Goal: Task Accomplishment & Management: Complete application form

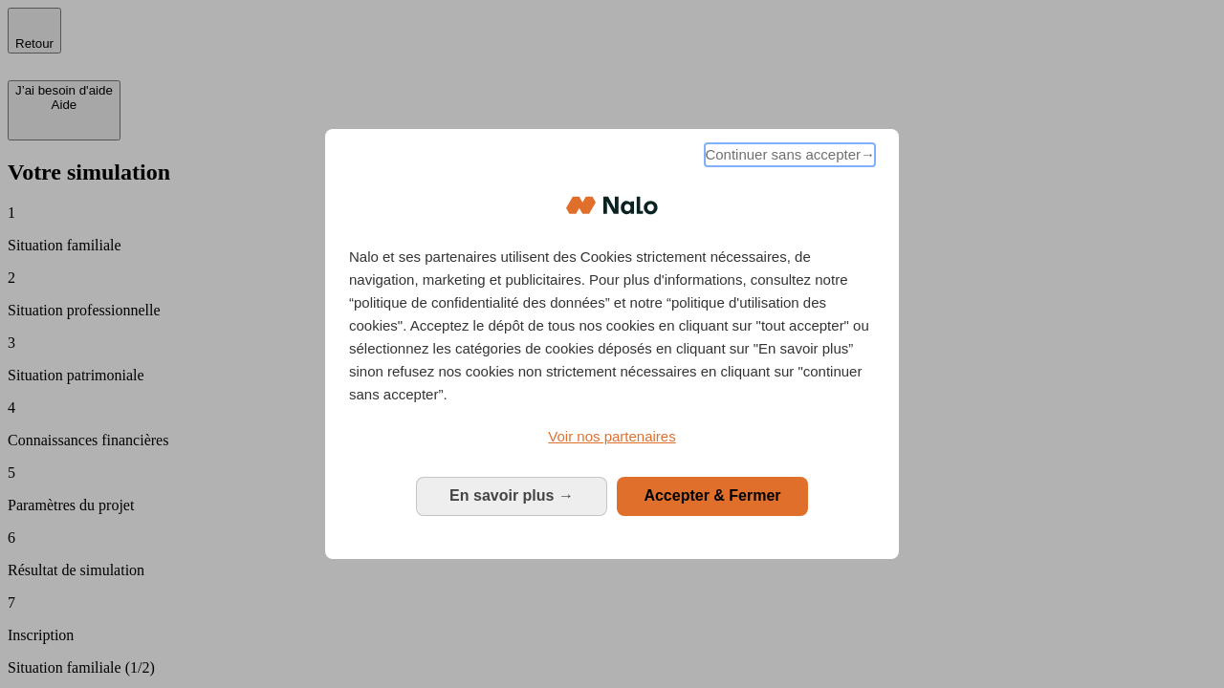
click at [788, 158] on span "Continuer sans accepter →" at bounding box center [790, 154] width 170 height 23
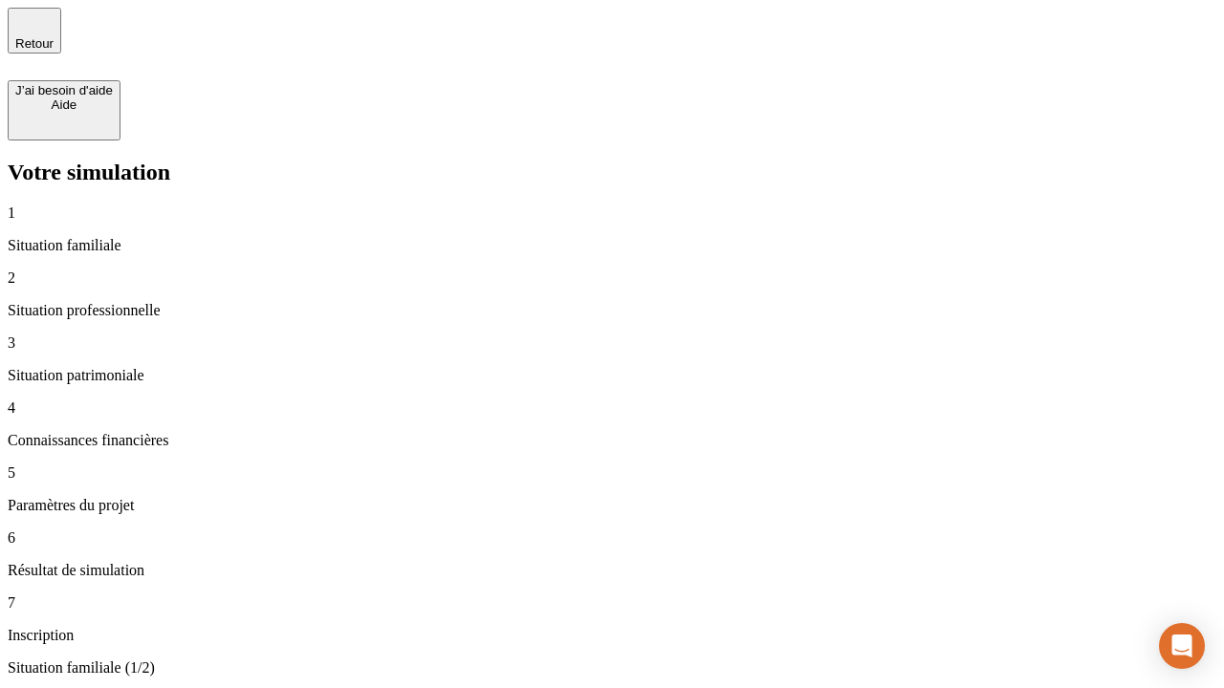
type input "30 000"
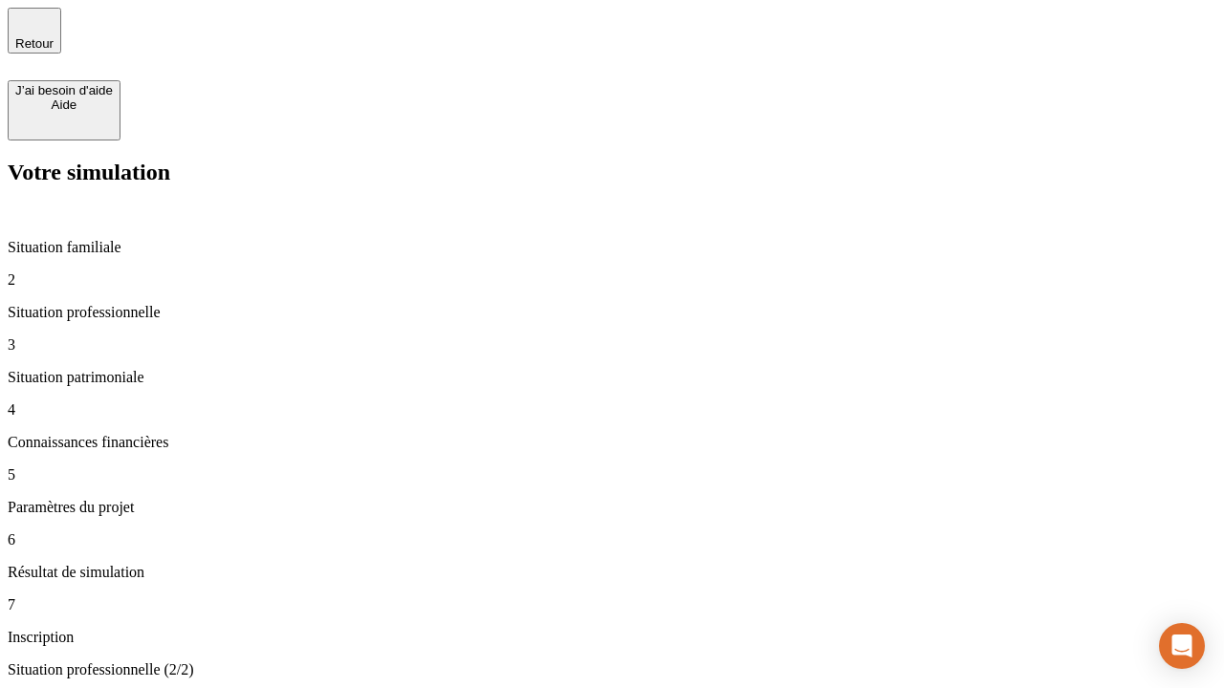
type input "1 000"
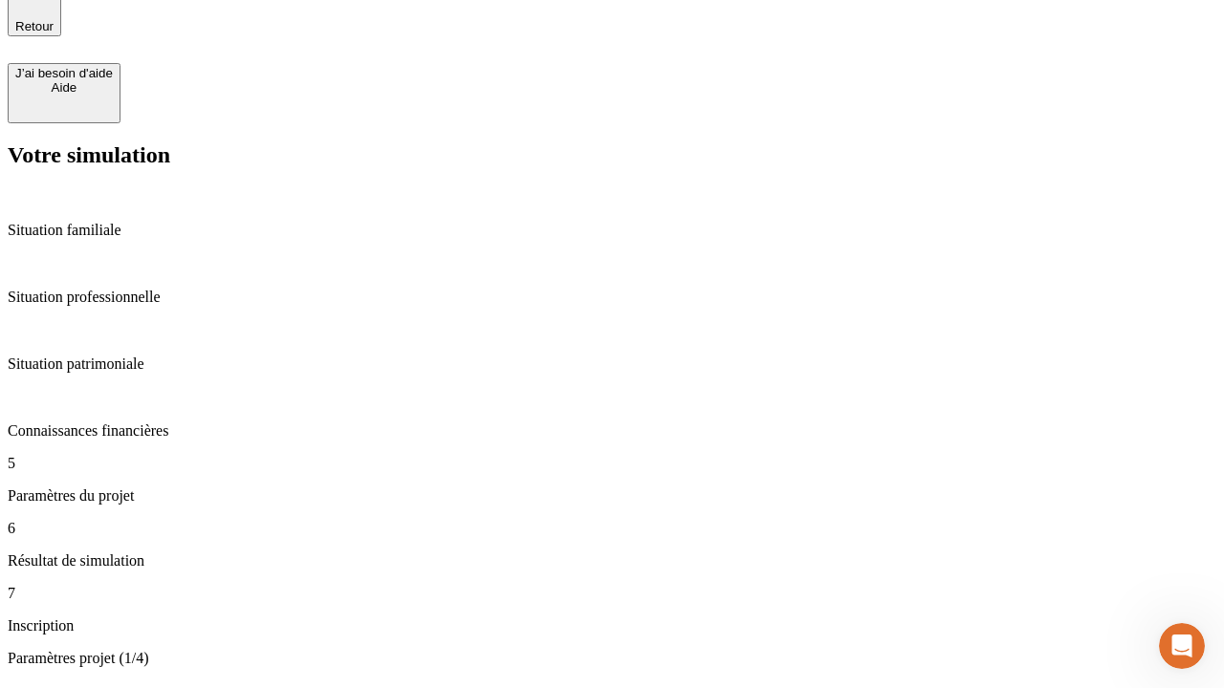
scroll to position [140, 0]
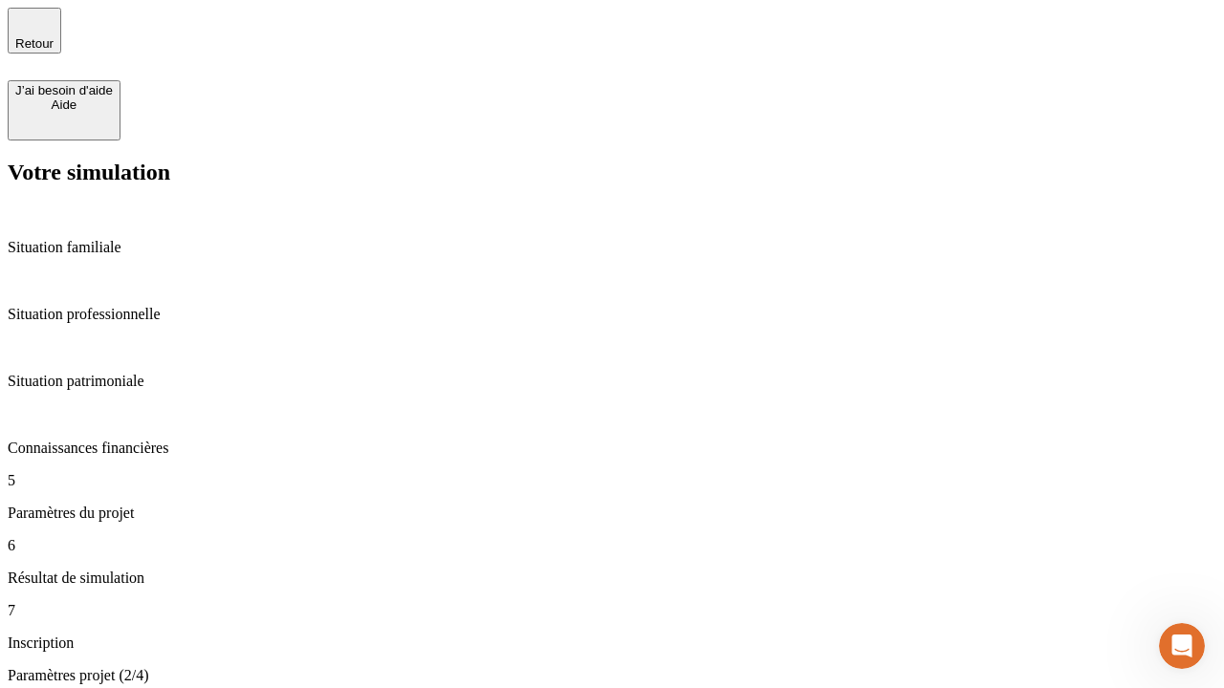
type input "40"
type input "64"
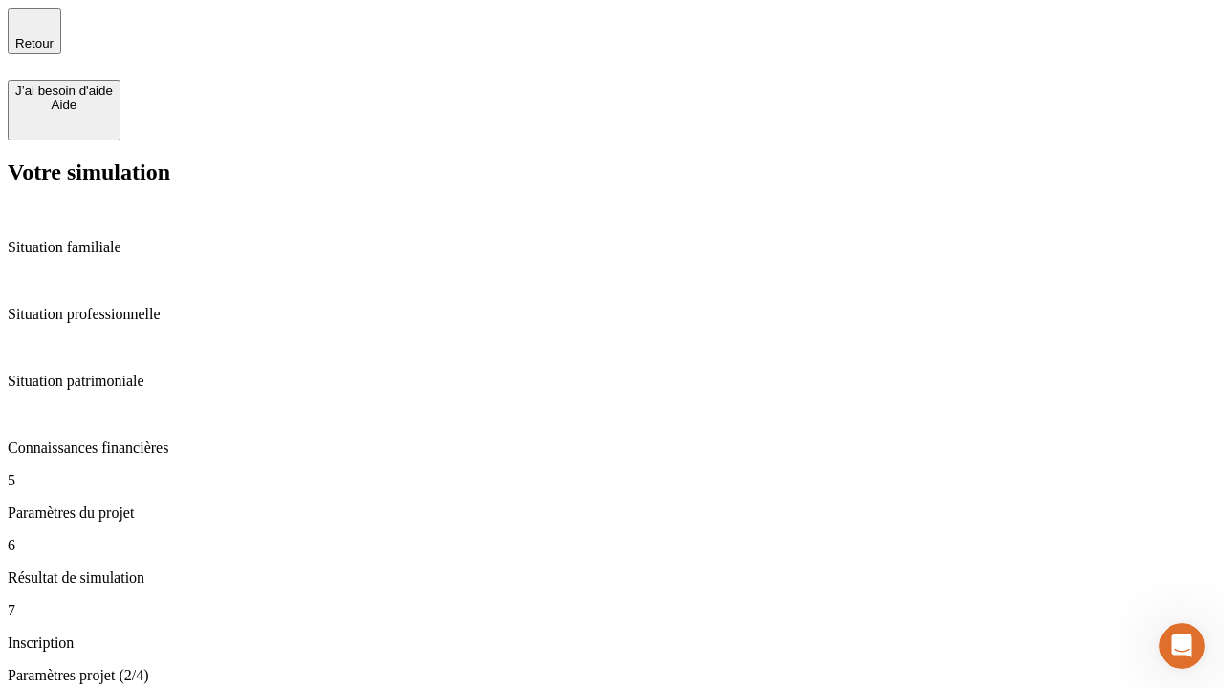
type input "200 000"
type input "640"
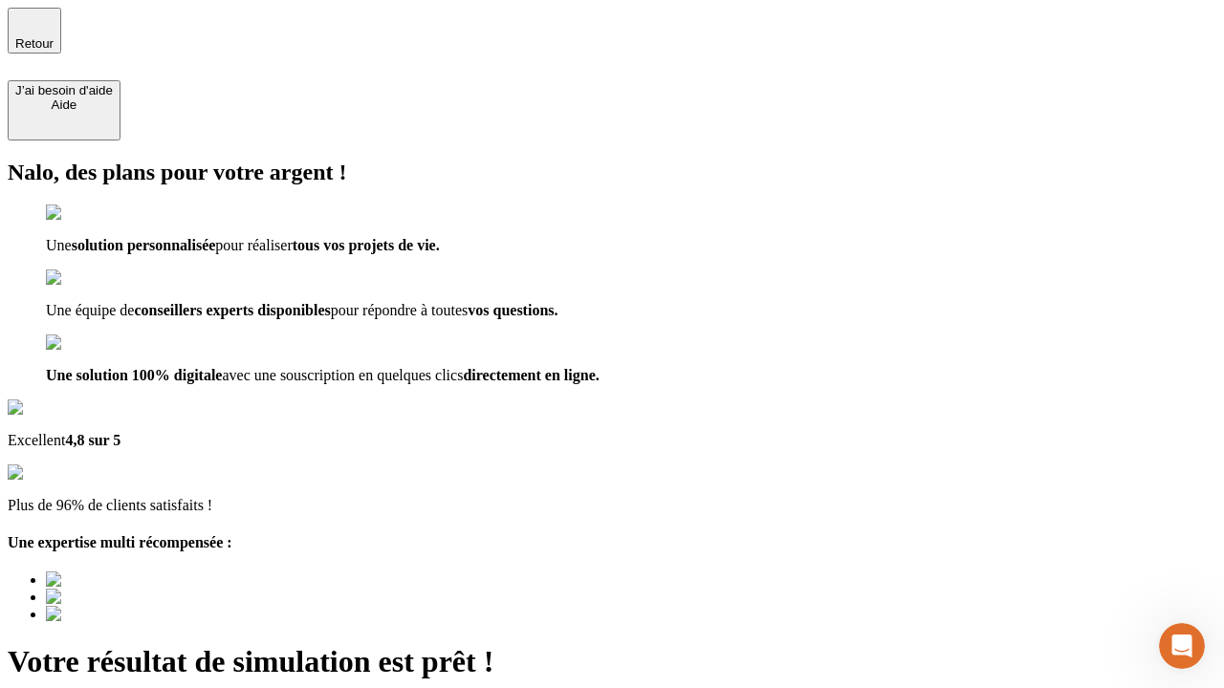
type input "[EMAIL_ADDRESS][DOMAIN_NAME]"
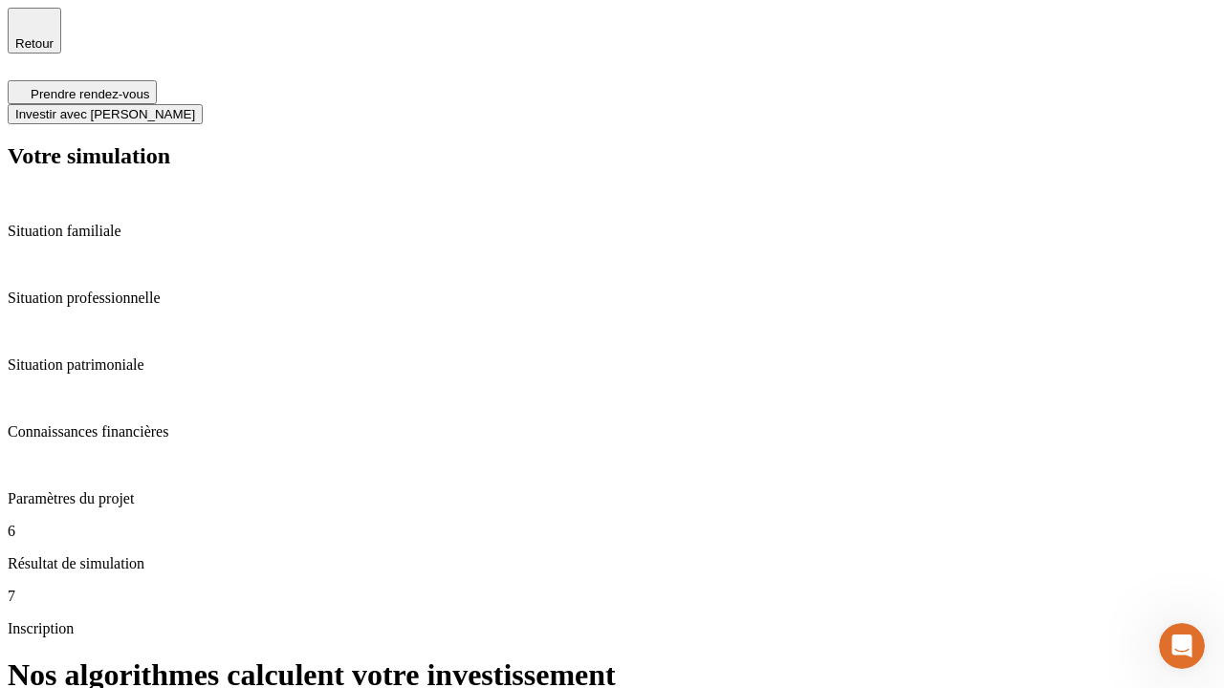
scroll to position [8, 0]
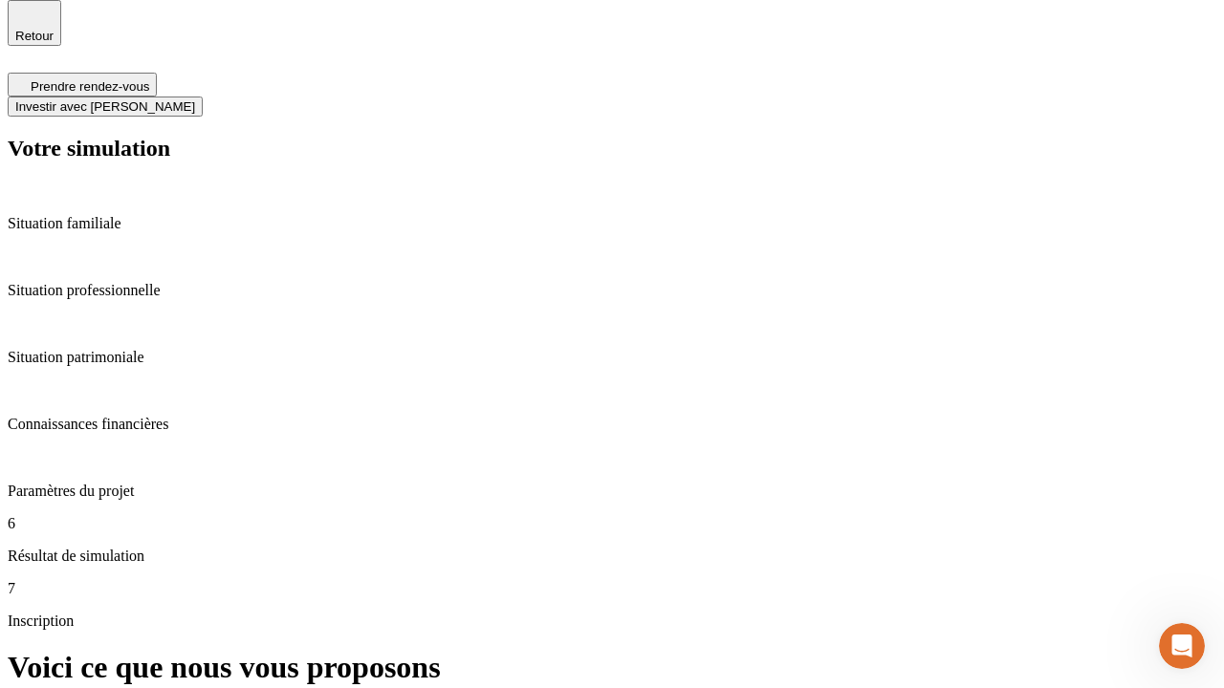
click at [195, 99] on span "Investir avec [PERSON_NAME]" at bounding box center [105, 106] width 180 height 14
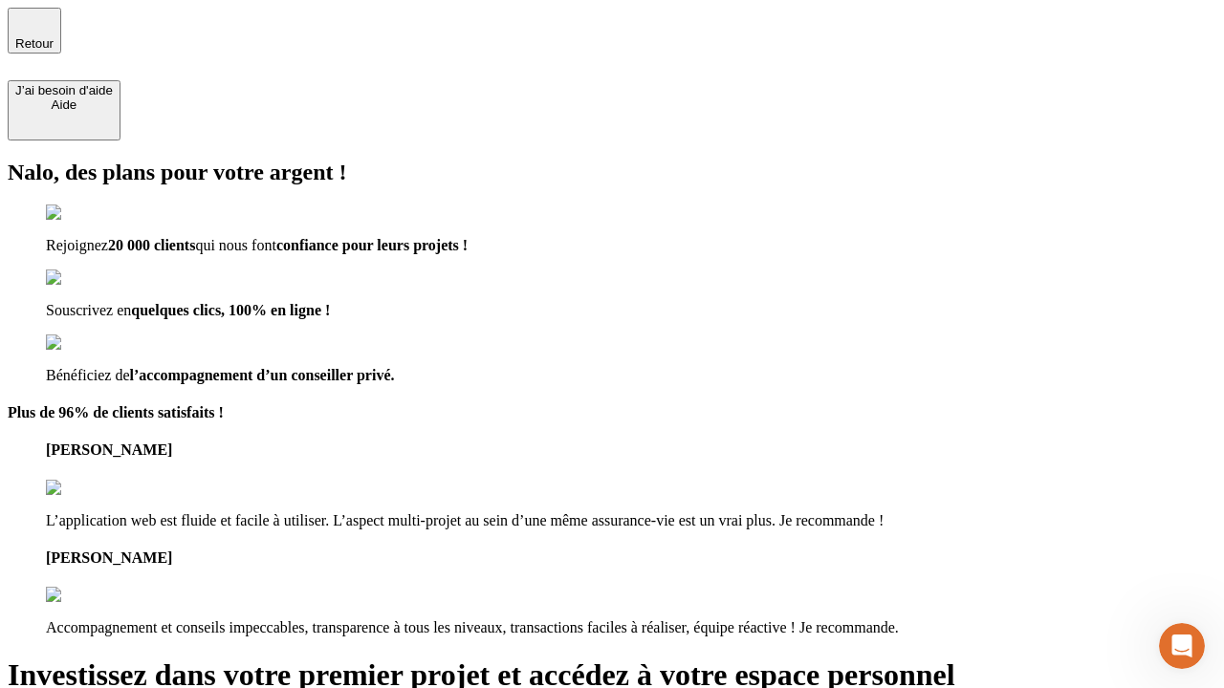
type input "abc"
